Goal: Task Accomplishment & Management: Manage account settings

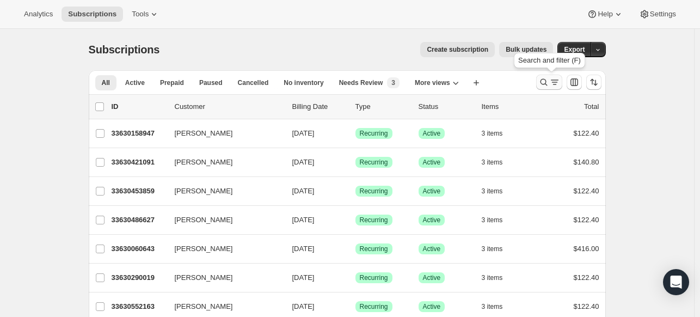
click at [545, 83] on icon "Search and filter results" at bounding box center [543, 82] width 11 height 11
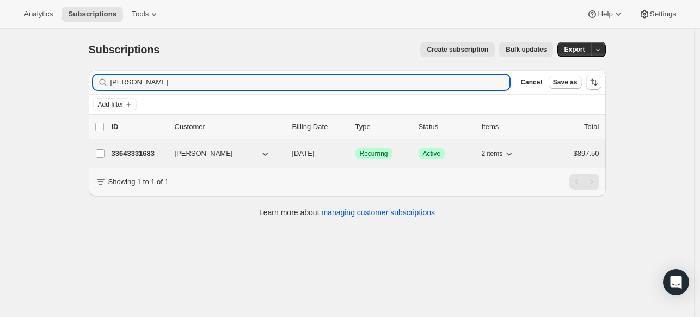
type input "[PERSON_NAME]"
click at [162, 150] on p "33643331683" at bounding box center [139, 153] width 54 height 11
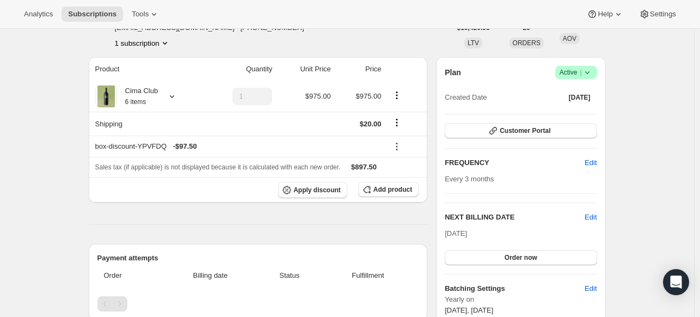
scroll to position [73, 0]
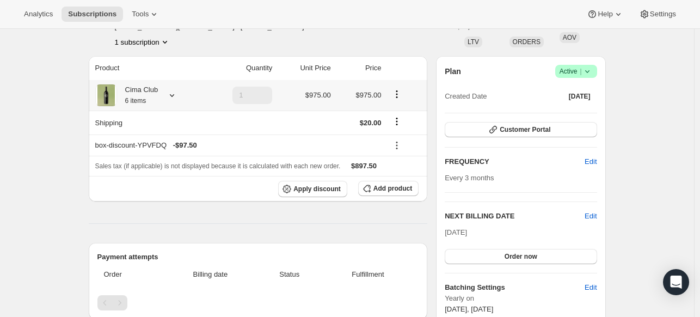
click at [177, 94] on icon at bounding box center [172, 95] width 11 height 11
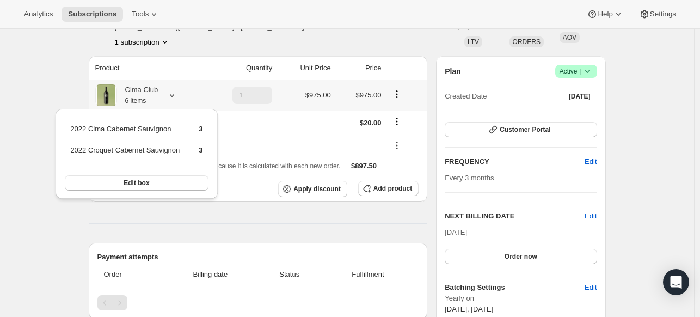
click at [177, 94] on icon at bounding box center [172, 95] width 11 height 11
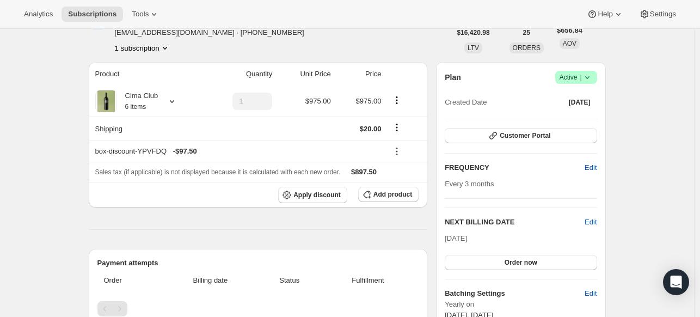
scroll to position [45, 0]
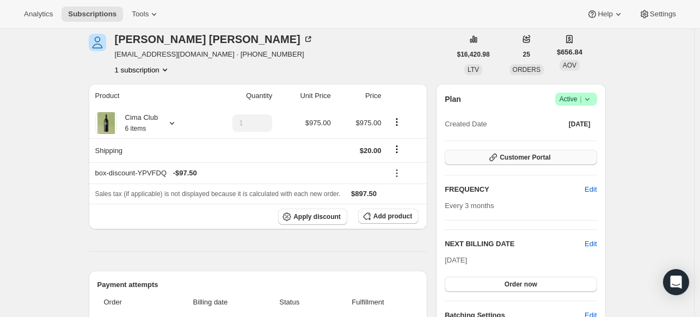
click at [523, 159] on span "Customer Portal" at bounding box center [525, 157] width 51 height 9
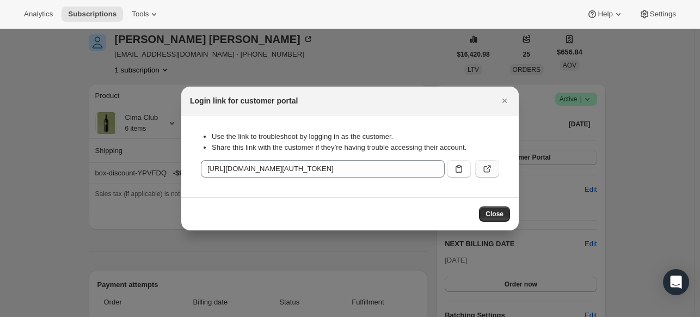
click at [488, 170] on icon ":rcc:" at bounding box center [487, 168] width 11 height 11
click at [505, 101] on icon "Close" at bounding box center [505, 101] width 4 height 4
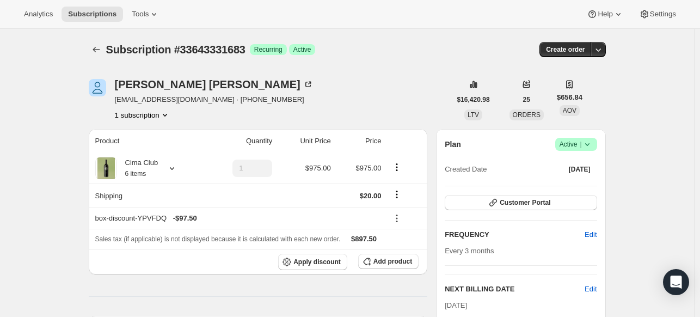
scroll to position [2, 0]
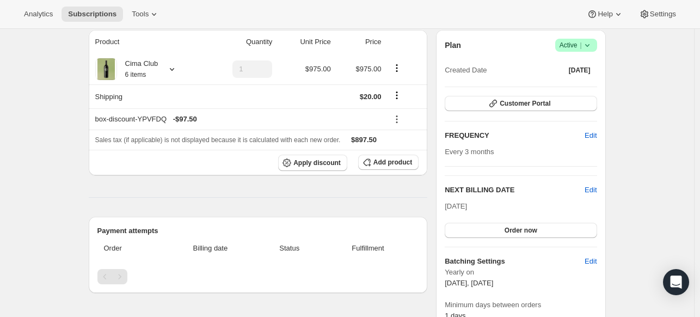
scroll to position [100, 0]
click at [597, 191] on span "Edit" at bounding box center [591, 189] width 12 height 11
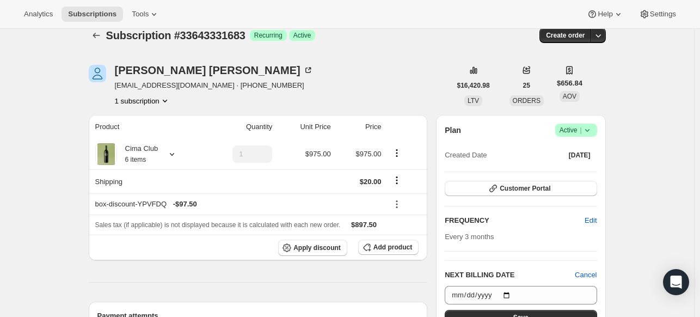
scroll to position [11, 0]
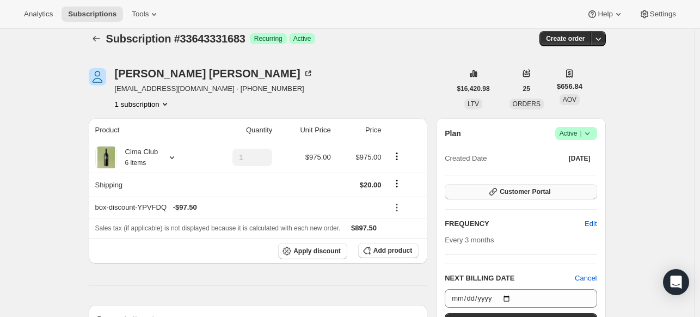
click at [572, 188] on button "Customer Portal" at bounding box center [521, 191] width 152 height 15
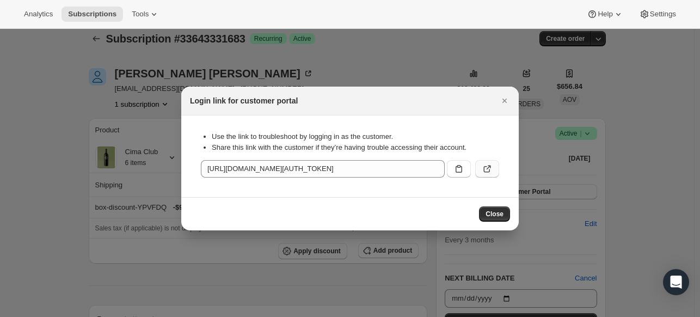
click at [483, 166] on icon ":rcc:" at bounding box center [487, 168] width 11 height 11
click at [628, 178] on div at bounding box center [350, 158] width 700 height 317
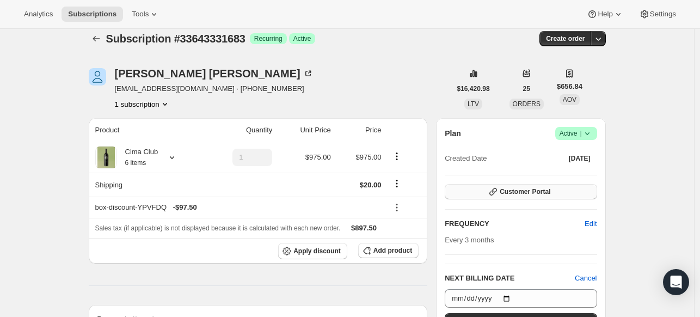
click at [558, 188] on button "Customer Portal" at bounding box center [521, 191] width 152 height 15
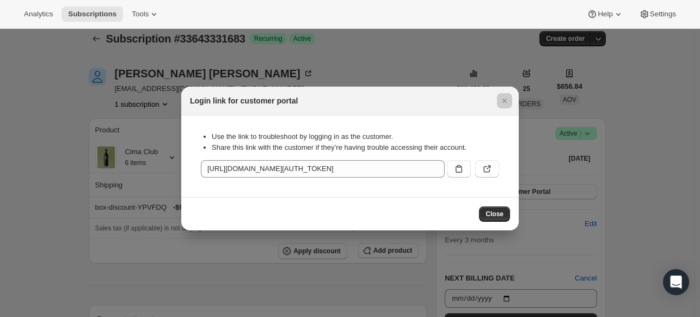
click at [633, 169] on div at bounding box center [350, 158] width 700 height 317
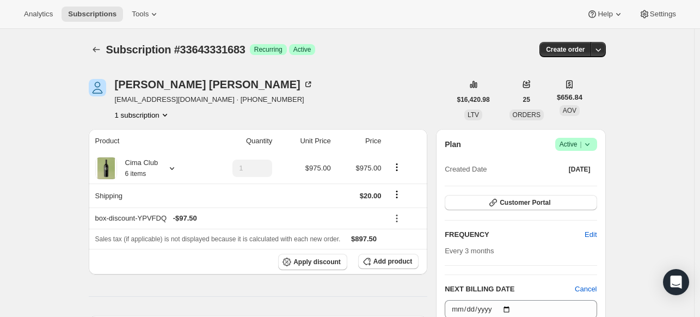
scroll to position [11, 0]
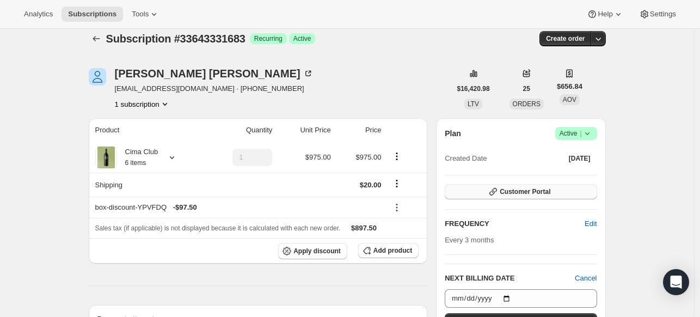
click at [554, 189] on button "Customer Portal" at bounding box center [521, 191] width 152 height 15
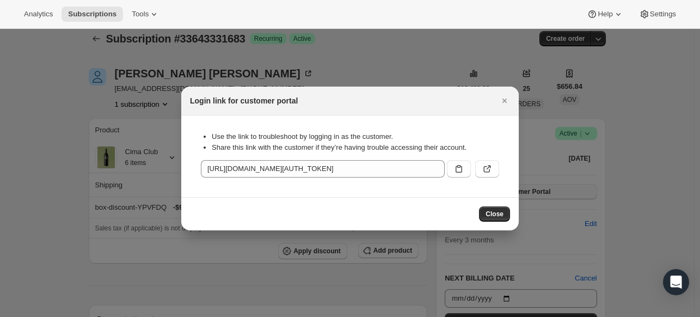
scroll to position [0, 0]
click at [481, 172] on button ":rcc:" at bounding box center [487, 168] width 24 height 17
click at [502, 213] on span "Close" at bounding box center [495, 214] width 18 height 9
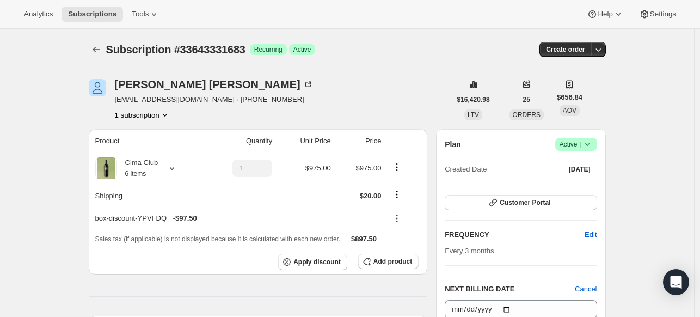
scroll to position [11, 0]
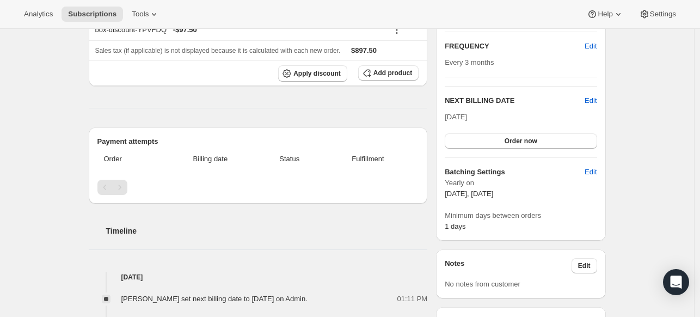
scroll to position [115, 0]
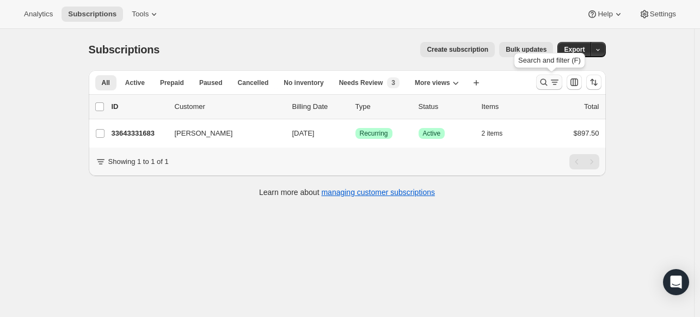
click at [549, 82] on icon "Search and filter results" at bounding box center [543, 82] width 11 height 11
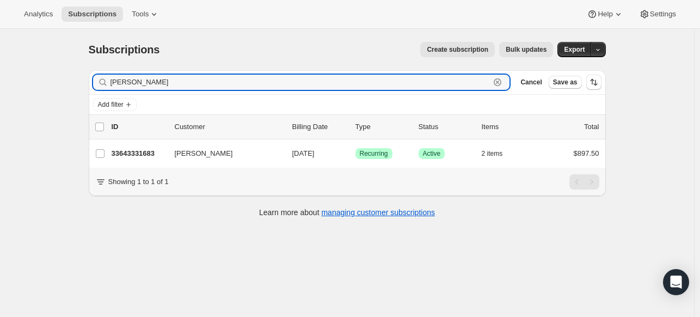
click at [500, 83] on icon "button" at bounding box center [498, 83] width 4 height 4
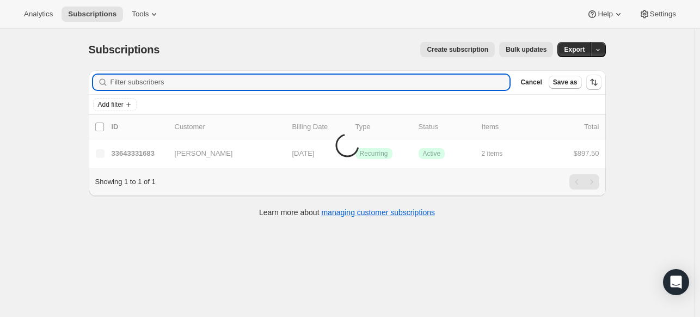
paste input "[PERSON_NAME]"
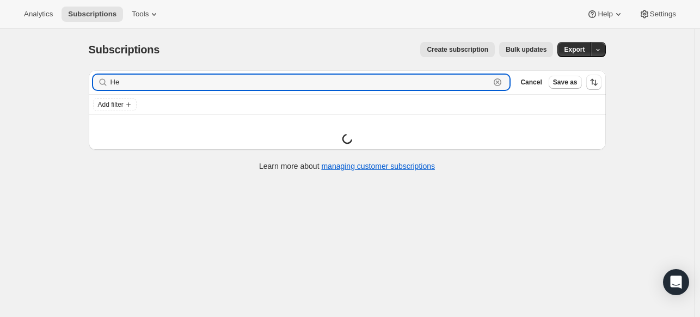
type input "H"
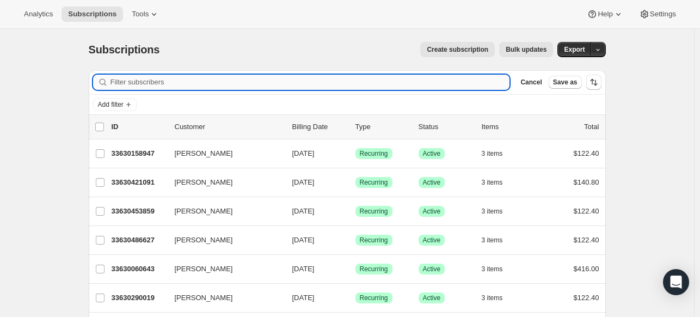
click at [160, 80] on input "Filter subscribers" at bounding box center [311, 82] width 400 height 15
paste input "Wisniewski"
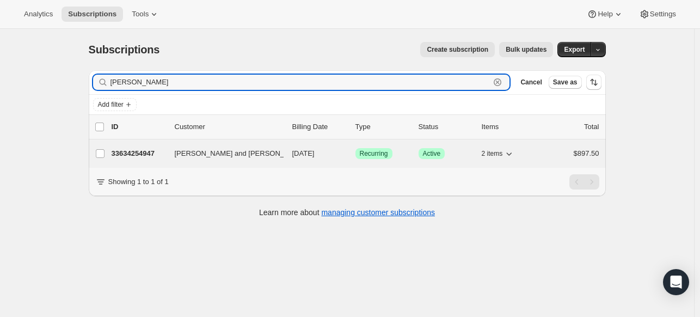
type input "Wisniewski"
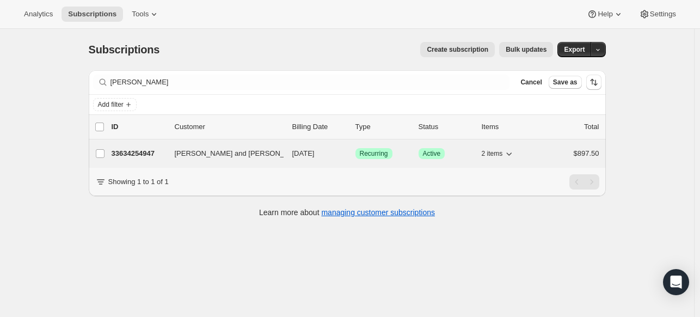
click at [130, 158] on p "33634254947" at bounding box center [139, 153] width 54 height 11
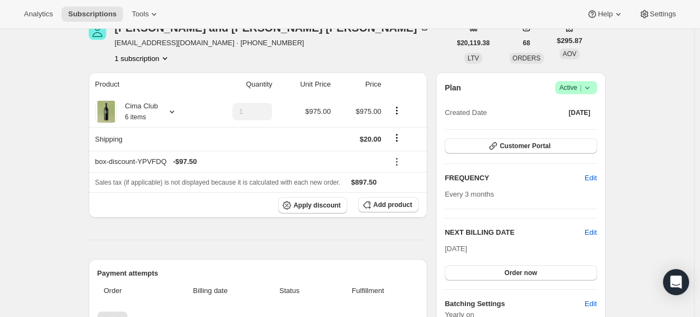
scroll to position [62, 0]
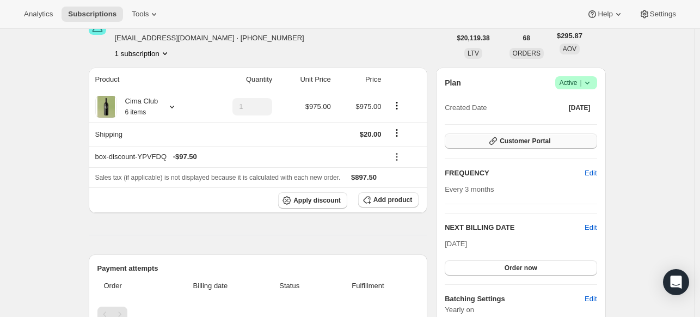
click at [516, 143] on span "Customer Portal" at bounding box center [525, 141] width 51 height 9
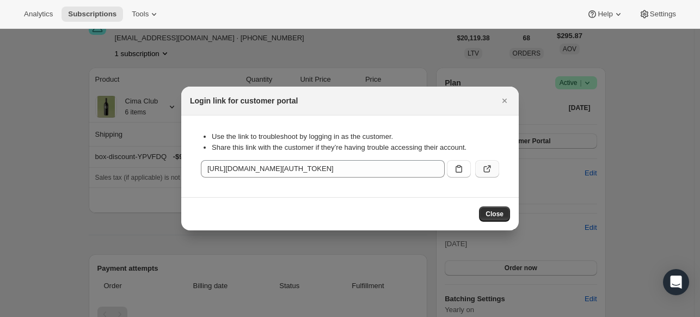
click at [490, 163] on icon ":rfr:" at bounding box center [487, 168] width 11 height 11
click at [498, 207] on button "Close" at bounding box center [494, 213] width 31 height 15
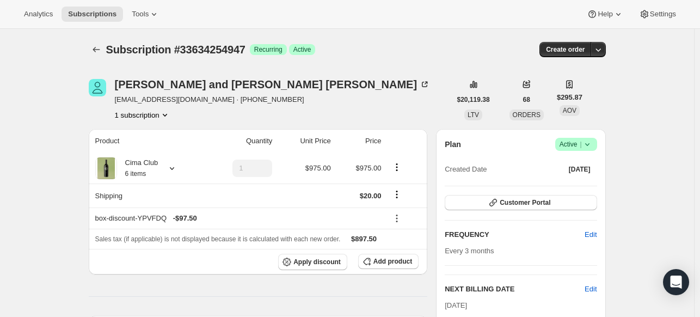
scroll to position [62, 0]
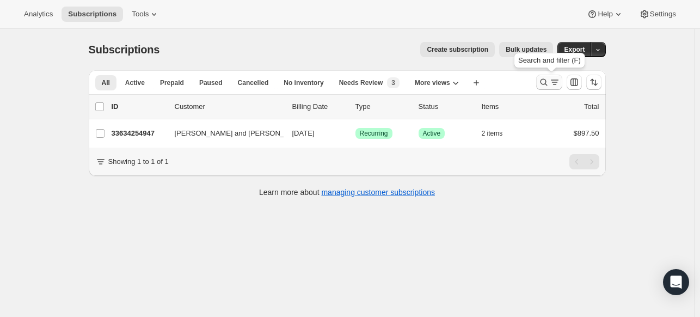
click at [548, 80] on icon "Search and filter results" at bounding box center [543, 82] width 11 height 11
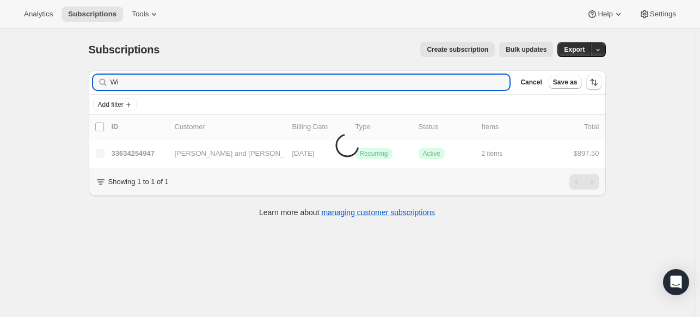
type input "W"
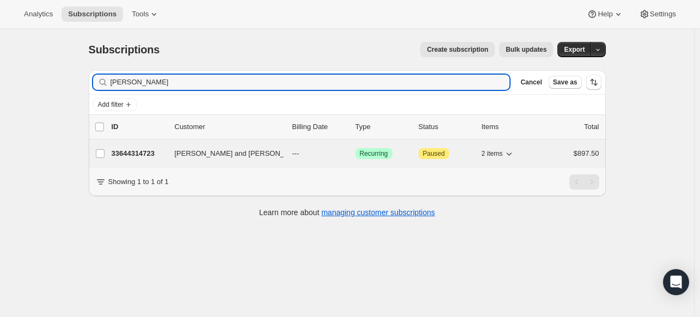
type input "Sid Taylor"
click at [115, 146] on div "33644314723 Sid and Lynn Taylor --- Success Recurring Attention Paused 2 items …" at bounding box center [356, 153] width 488 height 15
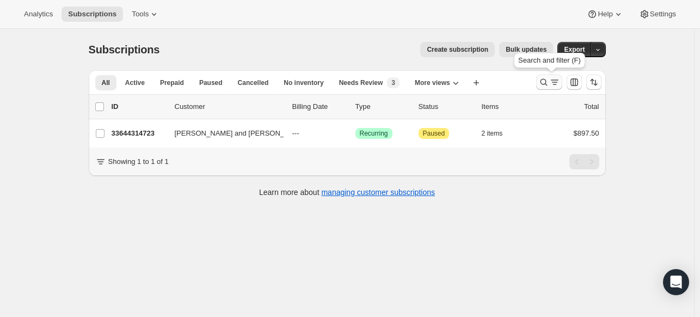
click at [542, 81] on icon "Search and filter results" at bounding box center [543, 82] width 11 height 11
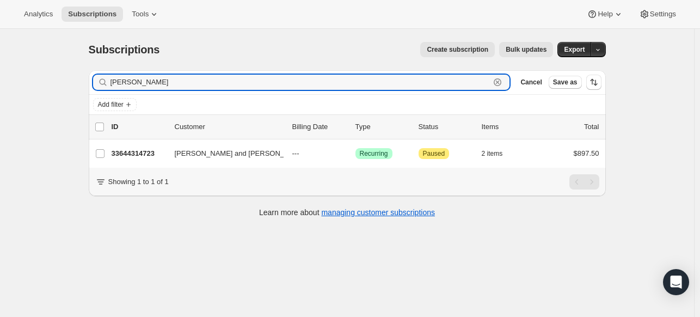
click at [503, 80] on icon "button" at bounding box center [497, 82] width 11 height 11
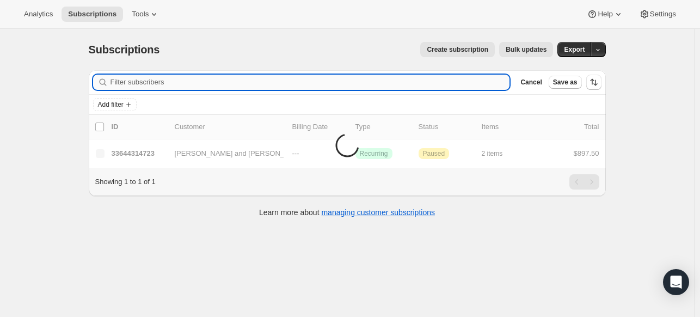
paste input "Beninga"
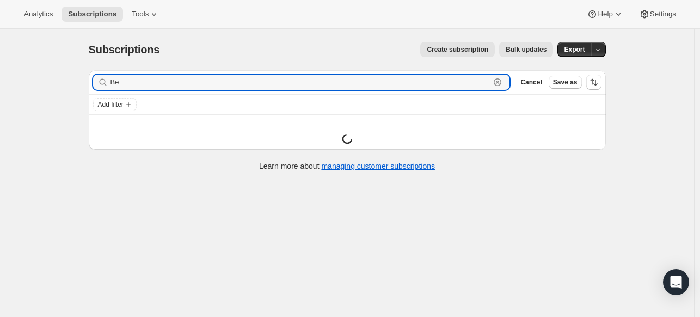
type input "B"
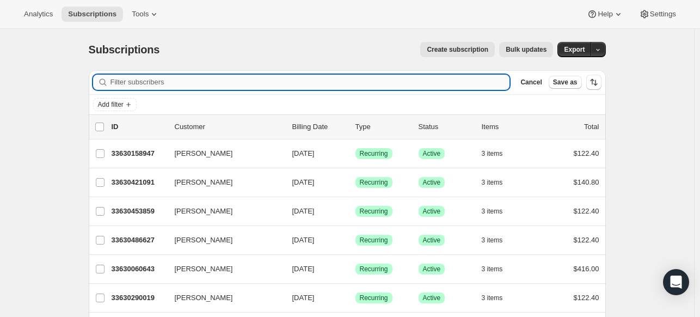
click at [295, 84] on input "Filter subscribers" at bounding box center [311, 82] width 400 height 15
paste input "Paul Beninga <pdbcrna@gmail.com>"
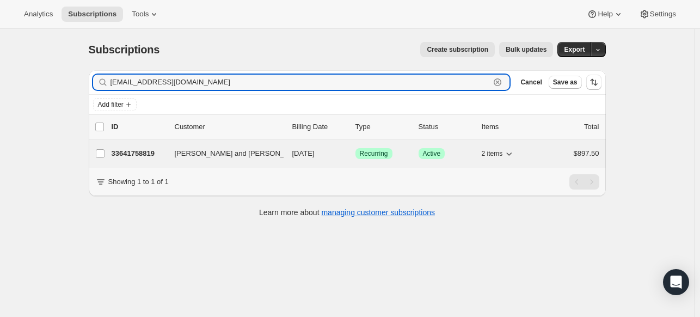
type input "pdbcrna@gmail.com"
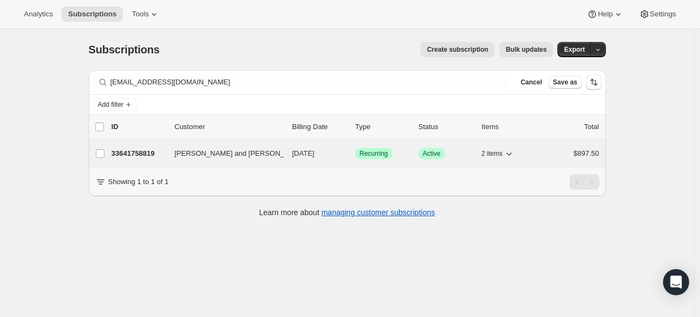
click at [147, 156] on p "33641758819" at bounding box center [139, 153] width 54 height 11
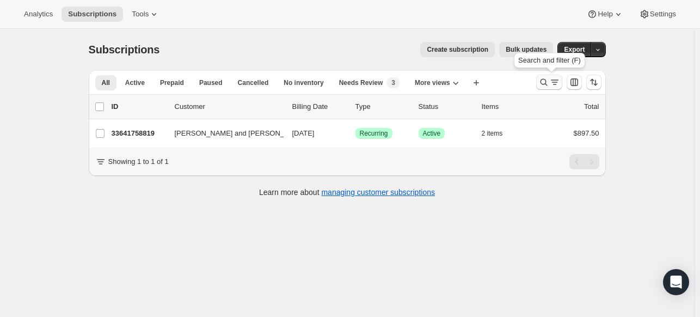
click at [542, 79] on icon "Search and filter results" at bounding box center [543, 82] width 11 height 11
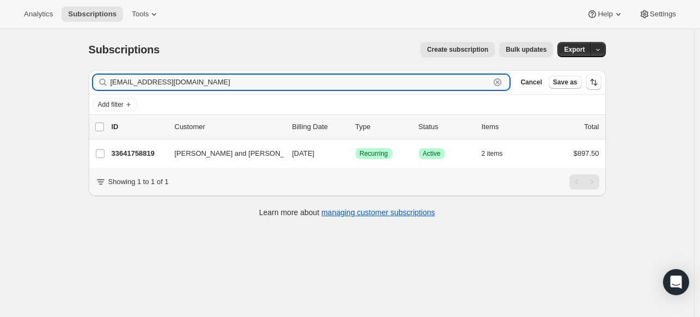
click at [499, 82] on icon "button" at bounding box center [498, 83] width 4 height 4
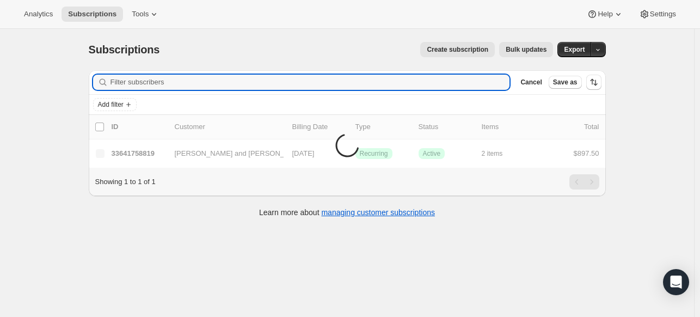
paste input "William Hughto <whughto@gmail.com>"
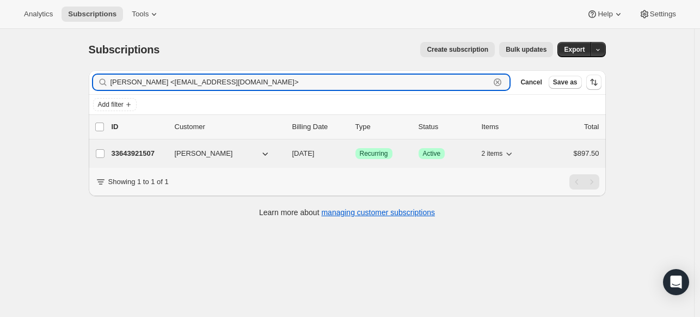
type input "William Hughto <whughto@gmail.com>"
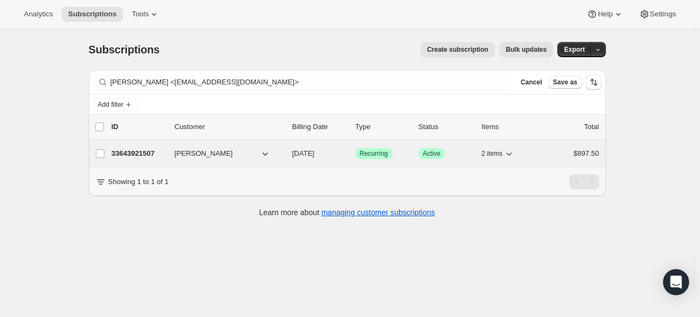
click at [124, 153] on p "33643921507" at bounding box center [139, 153] width 54 height 11
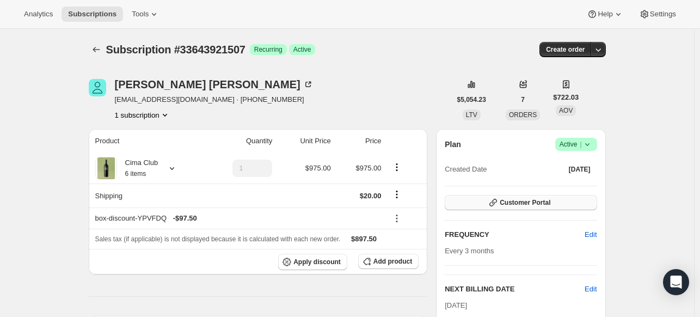
click at [521, 205] on span "Customer Portal" at bounding box center [525, 202] width 51 height 9
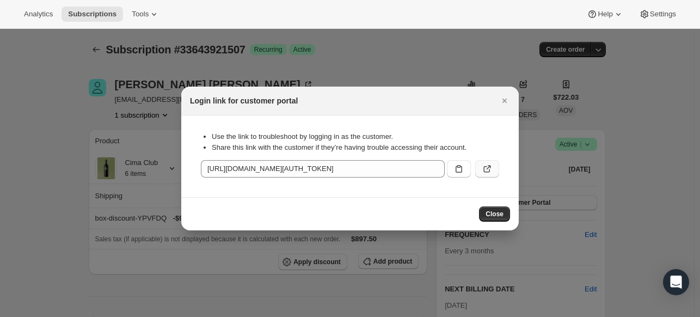
click at [491, 172] on icon ":r31:" at bounding box center [487, 168] width 11 height 11
click at [503, 97] on icon "Close" at bounding box center [504, 100] width 11 height 11
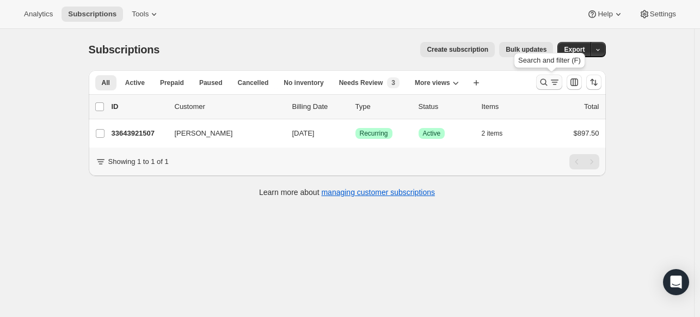
click at [544, 82] on icon "Search and filter results" at bounding box center [543, 82] width 11 height 11
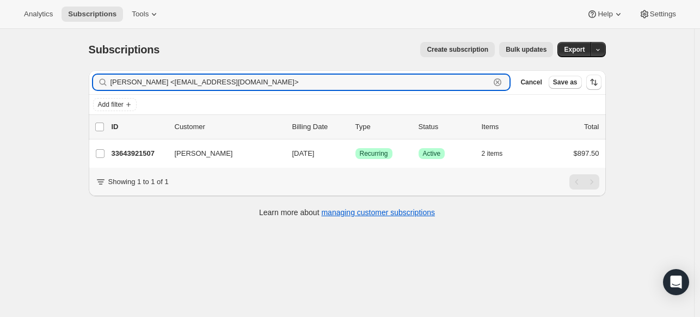
click at [499, 77] on icon "button" at bounding box center [497, 82] width 11 height 11
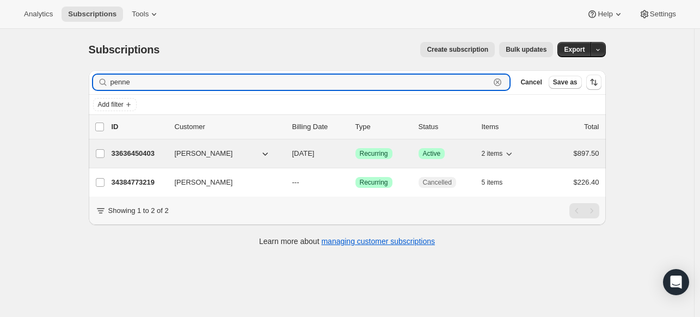
type input "penne"
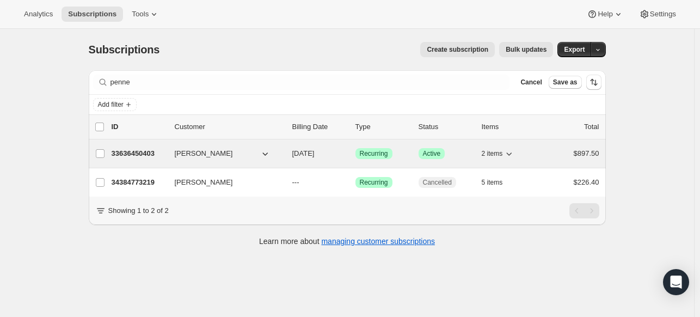
click at [139, 154] on p "33636450403" at bounding box center [139, 153] width 54 height 11
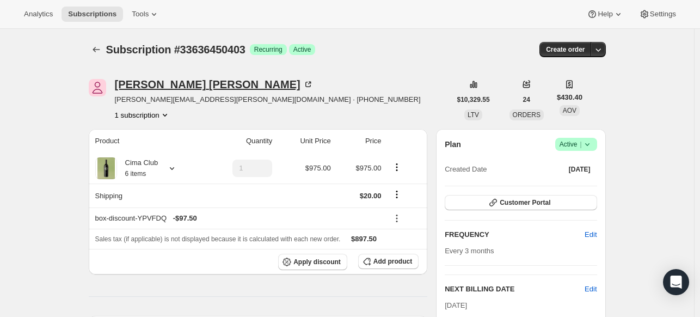
click at [305, 82] on icon at bounding box center [307, 84] width 5 height 5
click at [524, 205] on span "Customer Portal" at bounding box center [525, 202] width 51 height 9
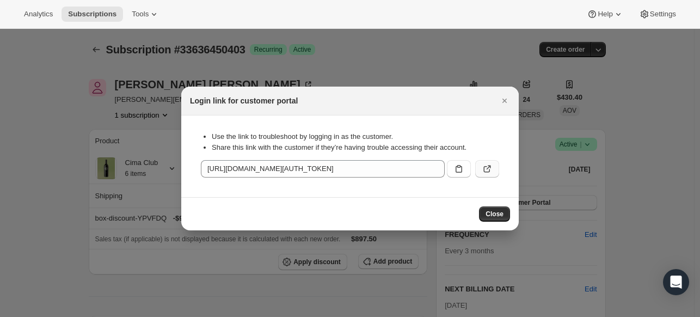
click at [485, 164] on icon ":rho:" at bounding box center [487, 168] width 11 height 11
click at [510, 94] on button "Close" at bounding box center [504, 100] width 15 height 15
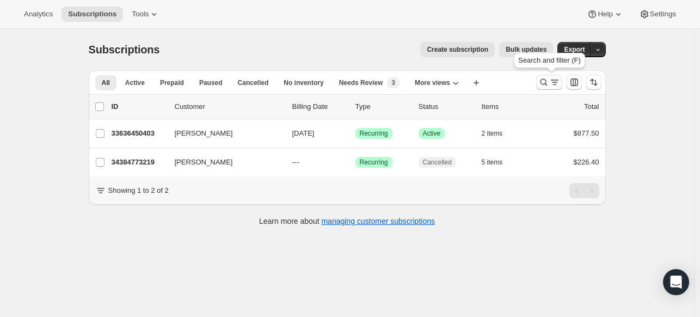
click at [549, 80] on icon "Search and filter results" at bounding box center [543, 82] width 11 height 11
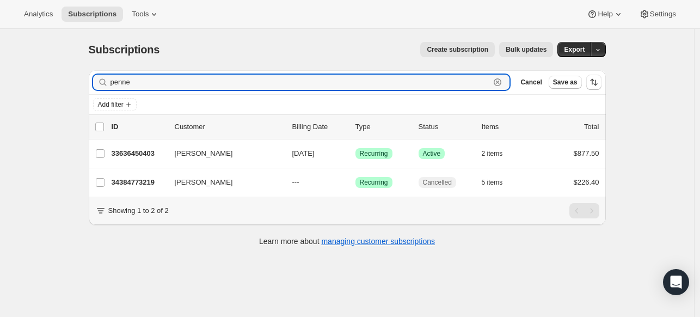
click at [501, 84] on icon "button" at bounding box center [497, 82] width 11 height 11
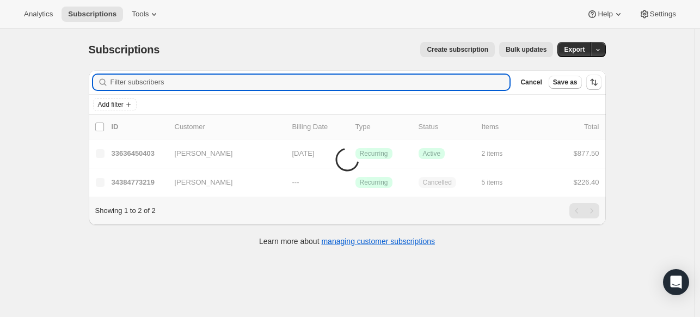
paste input "pdbcrna@gmail.com"
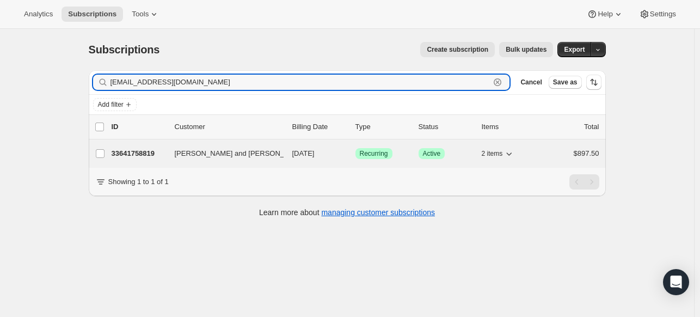
type input "pdbcrna@gmail.com"
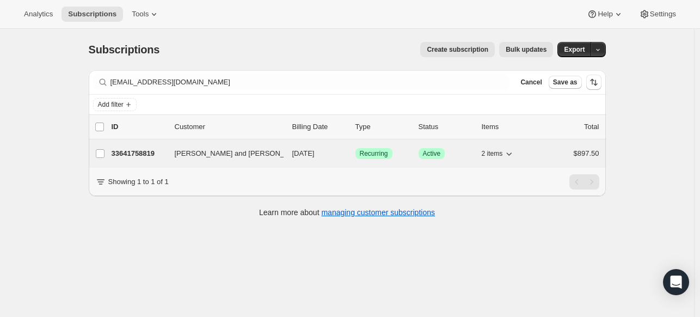
click at [144, 158] on p "33641758819" at bounding box center [139, 153] width 54 height 11
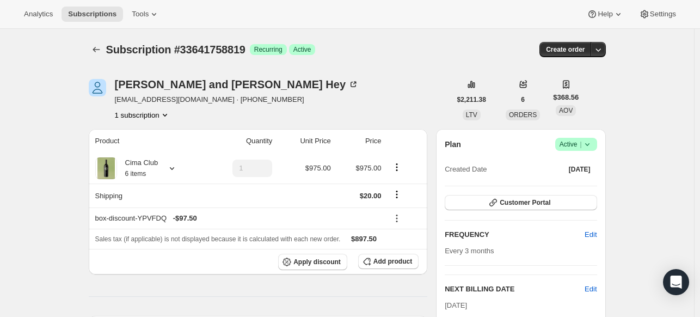
click at [527, 193] on div "Plan Success Active | Created Date Nov 10, 2024 Customer Portal FREQUENCY Edit …" at bounding box center [521, 279] width 152 height 283
click at [525, 197] on button "Customer Portal" at bounding box center [521, 202] width 152 height 15
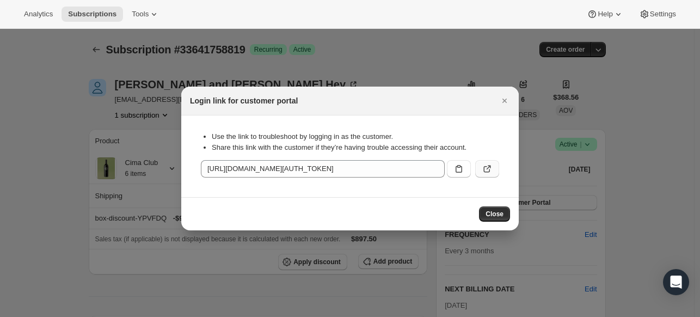
click at [486, 167] on icon ":rmm:" at bounding box center [487, 168] width 11 height 11
click at [503, 211] on span "Close" at bounding box center [495, 214] width 18 height 9
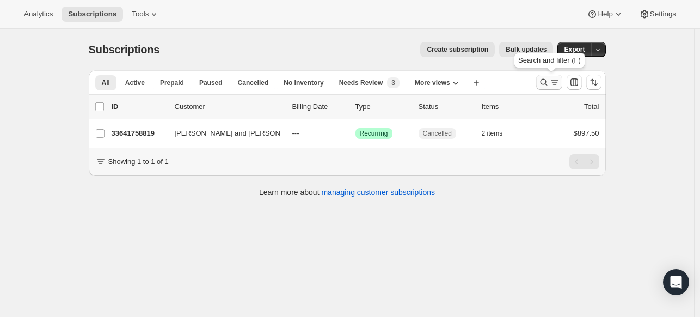
click at [553, 81] on icon "Search and filter results" at bounding box center [554, 82] width 11 height 11
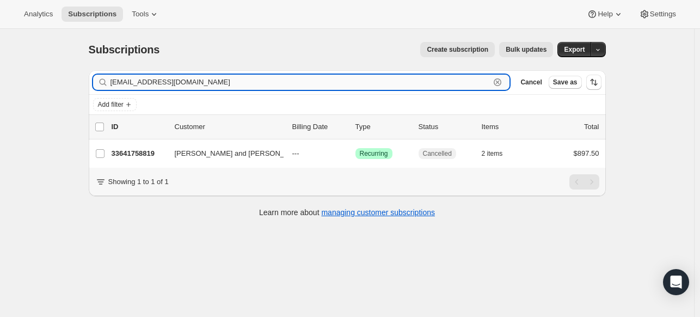
click at [510, 79] on div "pdbcrna@gmail.com Clear" at bounding box center [301, 82] width 417 height 15
click at [495, 81] on icon "button" at bounding box center [497, 82] width 11 height 11
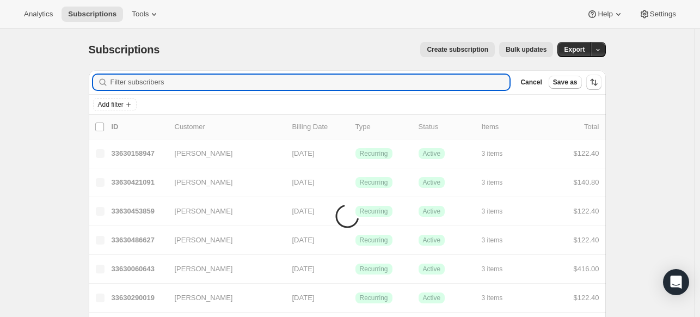
paste input "Leighton Louie"
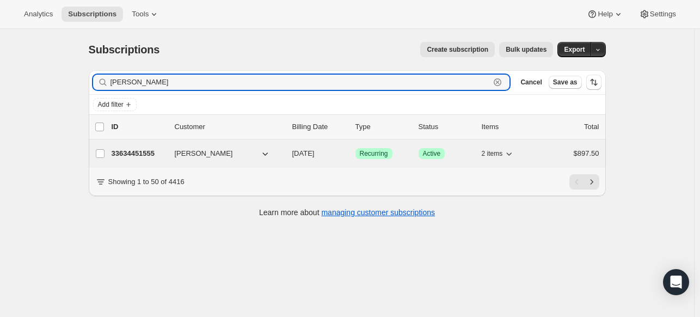
type input "Leighton Louie"
click at [147, 148] on p "33634451555" at bounding box center [139, 153] width 54 height 11
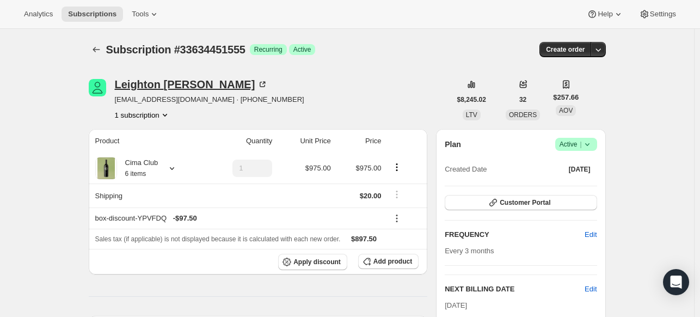
click at [176, 79] on div "Leighton Louie" at bounding box center [192, 84] width 154 height 11
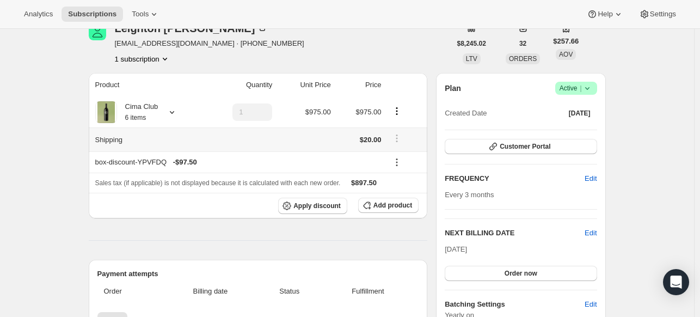
scroll to position [71, 0]
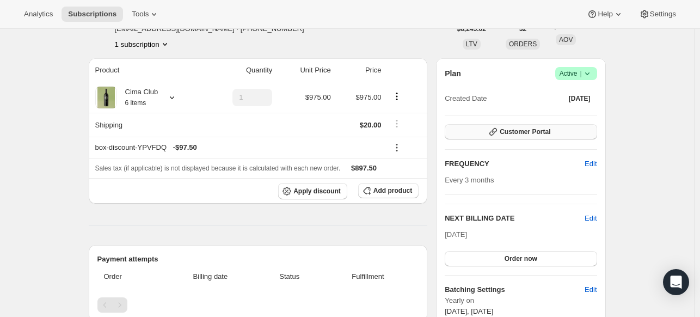
click at [578, 133] on button "Customer Portal" at bounding box center [521, 131] width 152 height 15
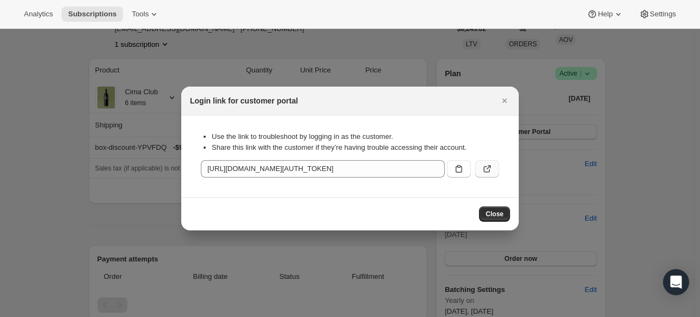
click at [488, 164] on icon ":r14i:" at bounding box center [487, 168] width 11 height 11
click at [503, 217] on span "Close" at bounding box center [495, 214] width 18 height 9
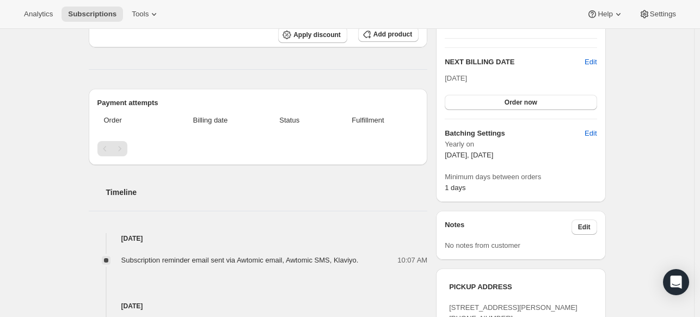
scroll to position [0, 0]
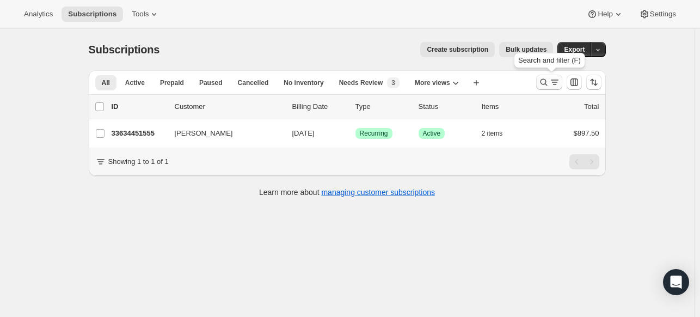
click at [544, 81] on icon "Search and filter results" at bounding box center [543, 82] width 11 height 11
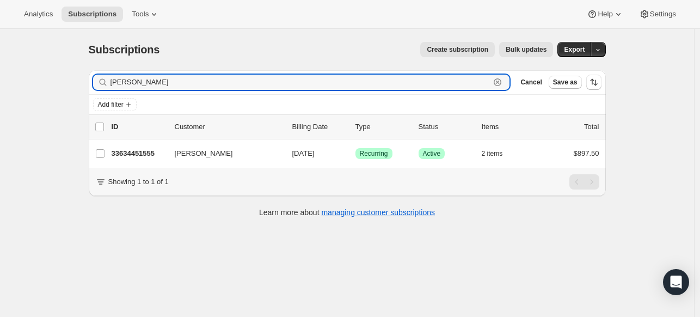
click at [498, 82] on icon "button" at bounding box center [497, 82] width 11 height 11
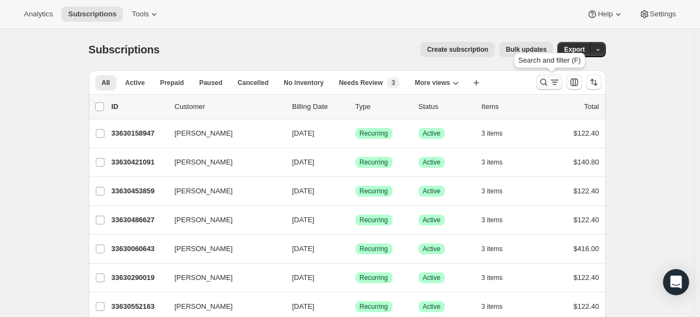
click at [547, 79] on icon "Search and filter results" at bounding box center [543, 82] width 11 height 11
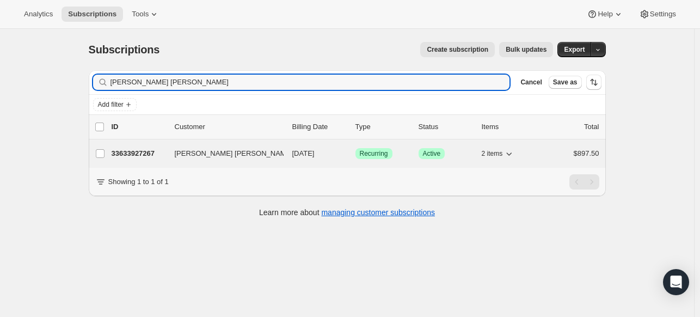
type input "Zapata Dawkins"
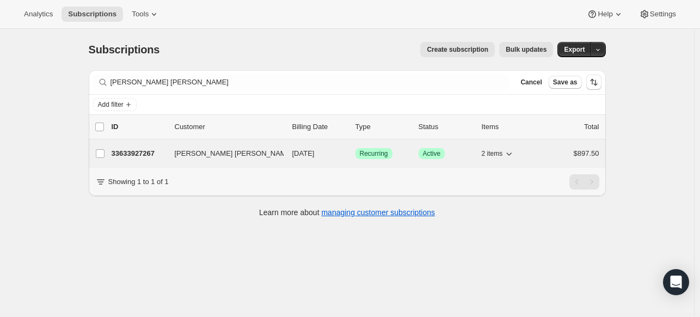
click at [149, 149] on p "33633927267" at bounding box center [139, 153] width 54 height 11
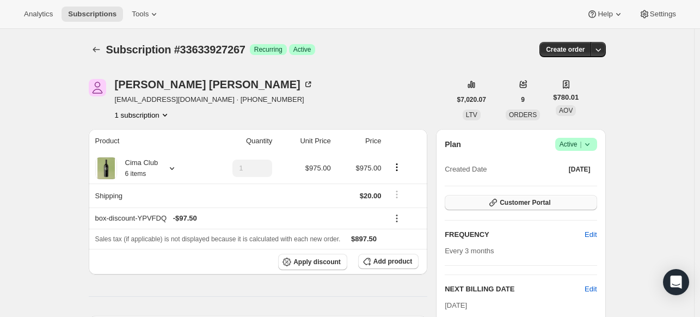
click at [528, 199] on span "Customer Portal" at bounding box center [525, 202] width 51 height 9
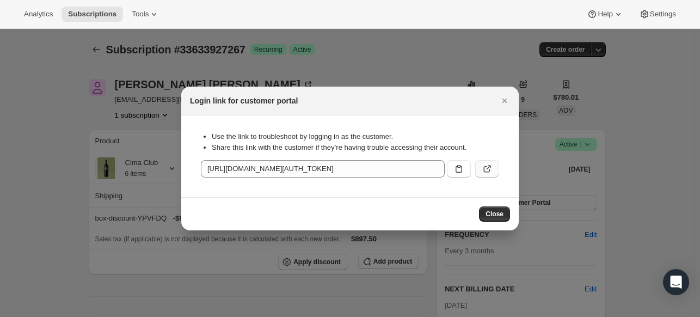
click at [491, 171] on icon ":r1t2:" at bounding box center [487, 168] width 11 height 11
click at [500, 216] on span "Close" at bounding box center [495, 214] width 18 height 9
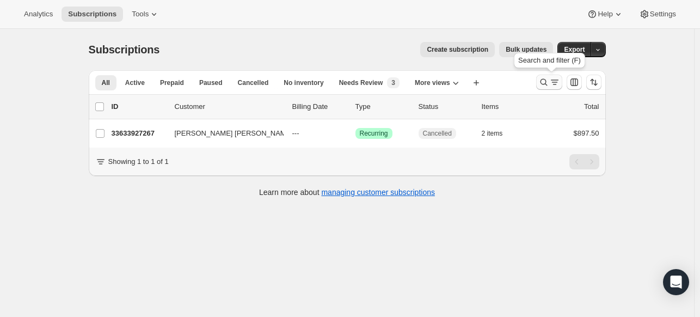
click at [546, 83] on icon "Search and filter results" at bounding box center [543, 82] width 11 height 11
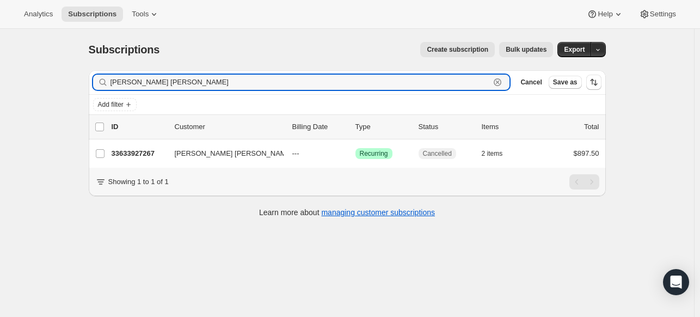
click at [503, 80] on icon "button" at bounding box center [497, 82] width 11 height 11
